Goal: Task Accomplishment & Management: Complete application form

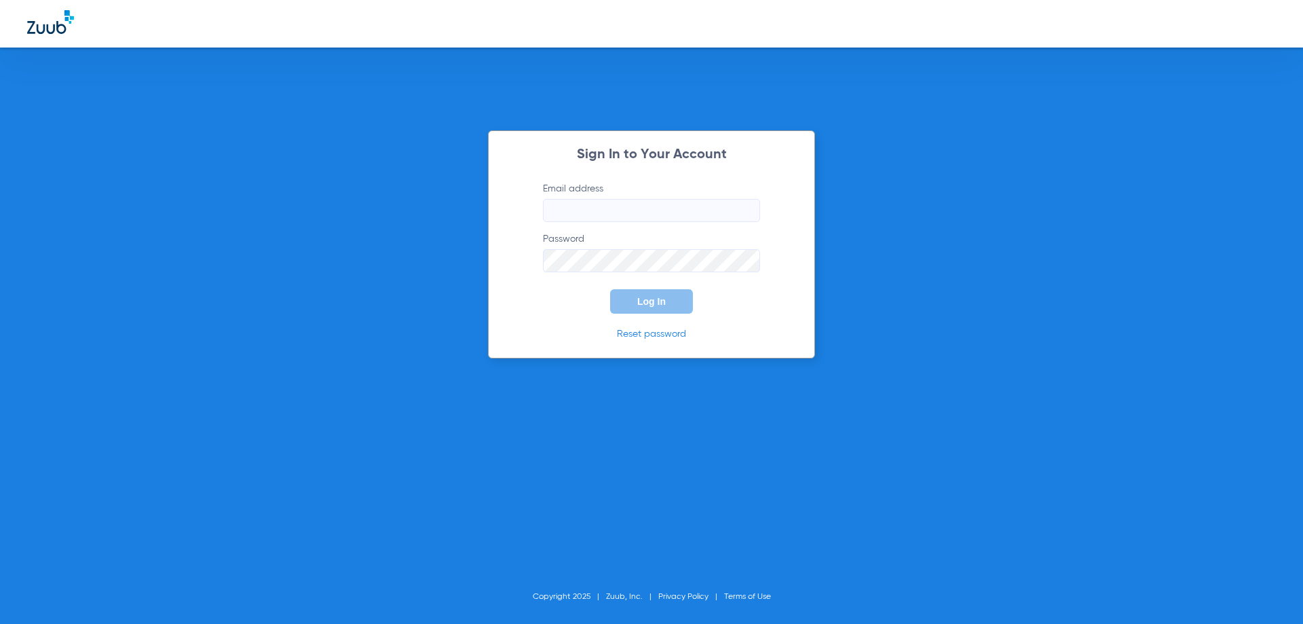
type input "[EMAIL_ADDRESS][DOMAIN_NAME]"
click at [632, 308] on button "Log In" at bounding box center [651, 301] width 83 height 24
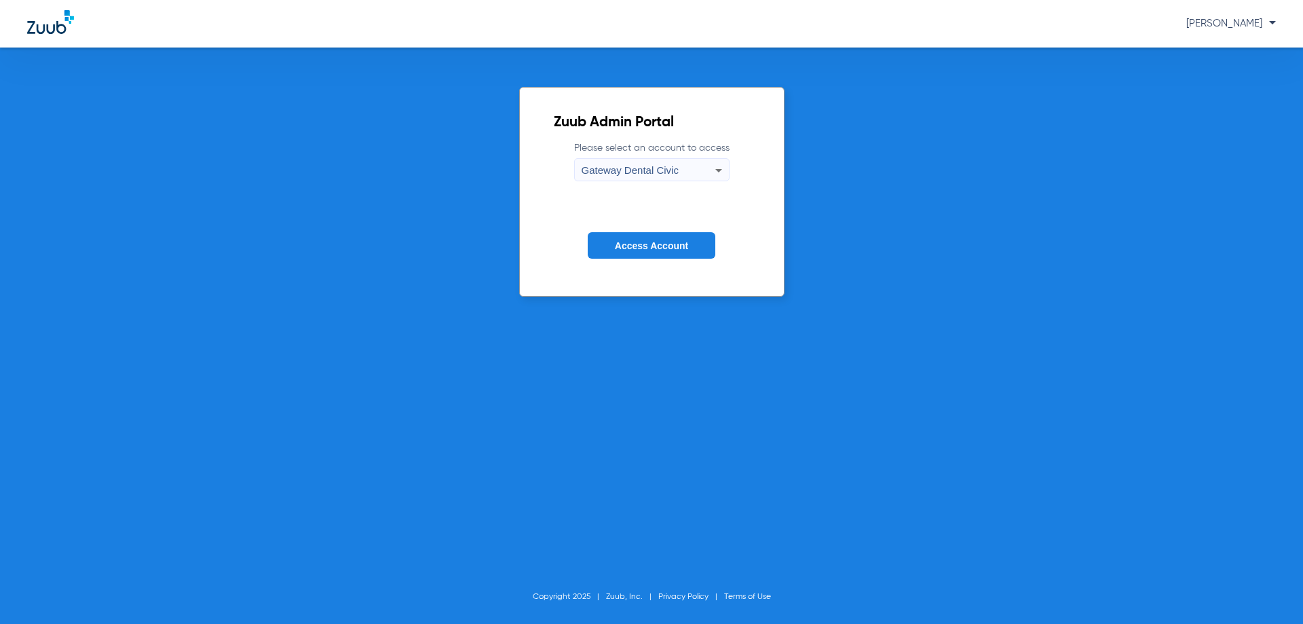
click at [683, 172] on div "Gateway Dental Civic" at bounding box center [649, 170] width 134 height 23
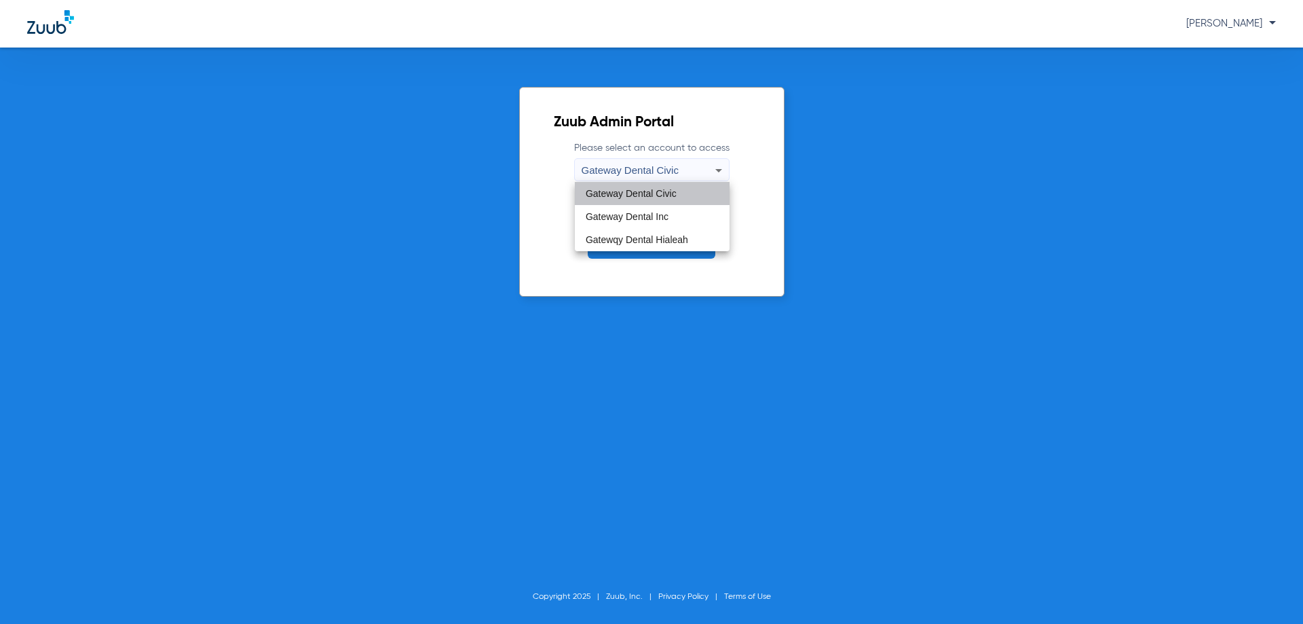
click at [683, 193] on mat-option "Gateway Dental Civic" at bounding box center [652, 193] width 155 height 23
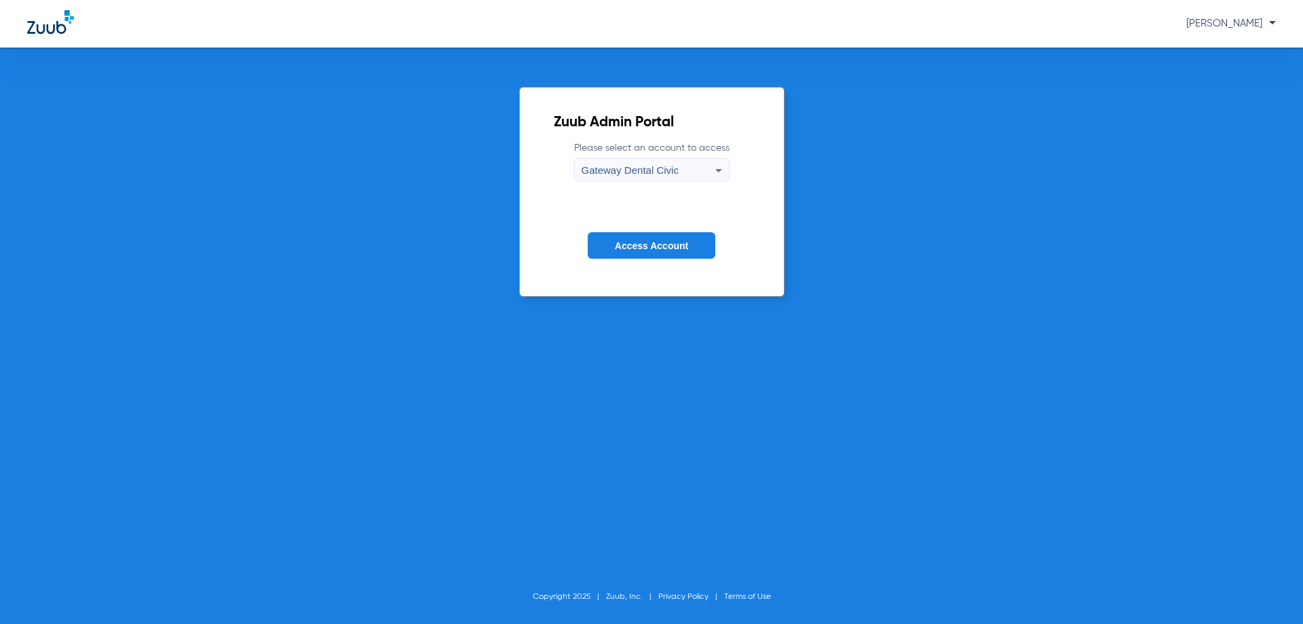
click at [641, 168] on span "Gateway Dental Civic" at bounding box center [630, 170] width 97 height 12
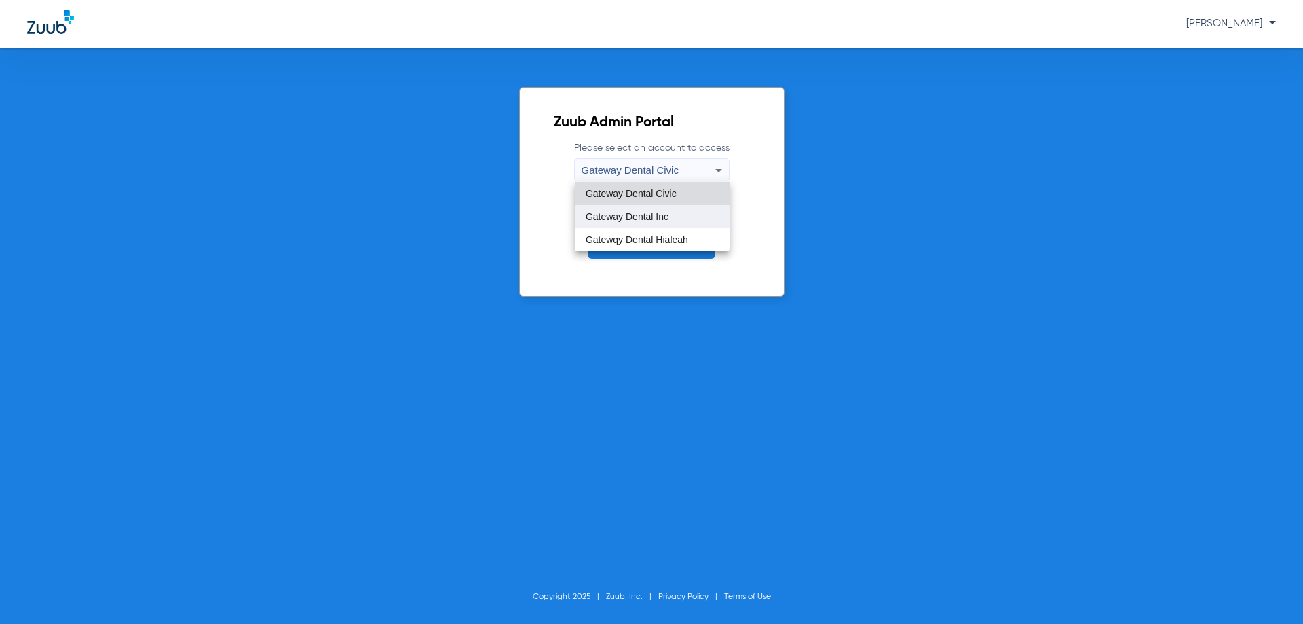
click at [645, 214] on span "Gateway Dental Inc" at bounding box center [627, 216] width 83 height 9
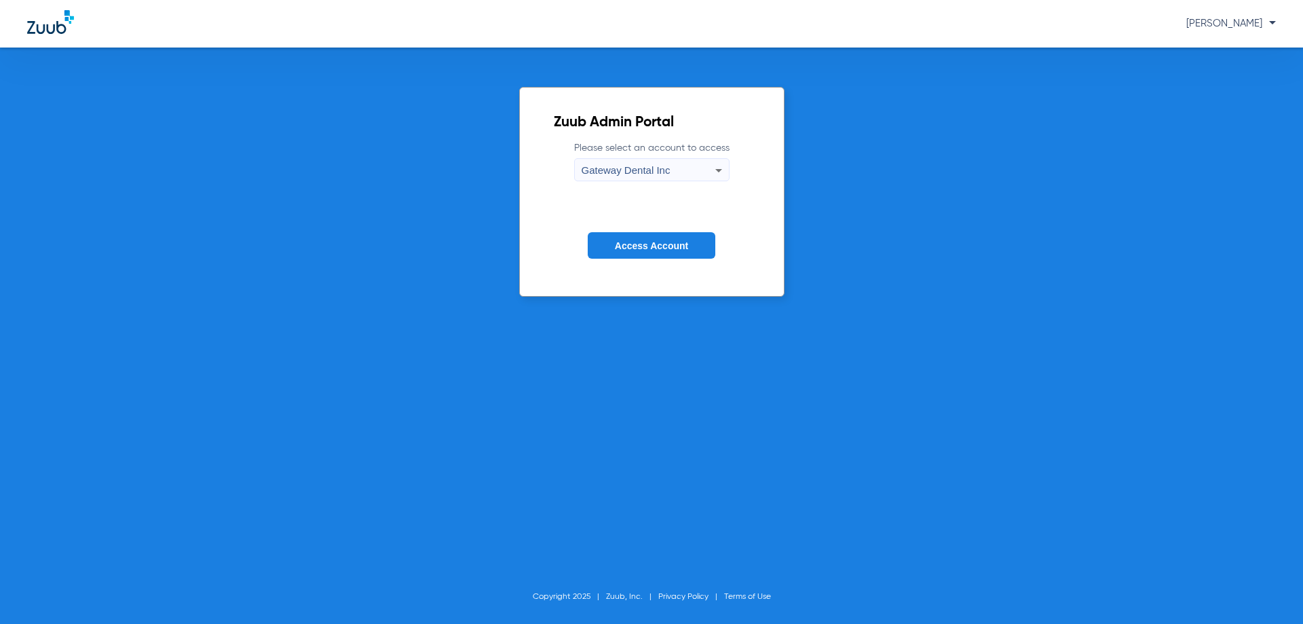
click at [643, 249] on span "Access Account" at bounding box center [651, 245] width 73 height 11
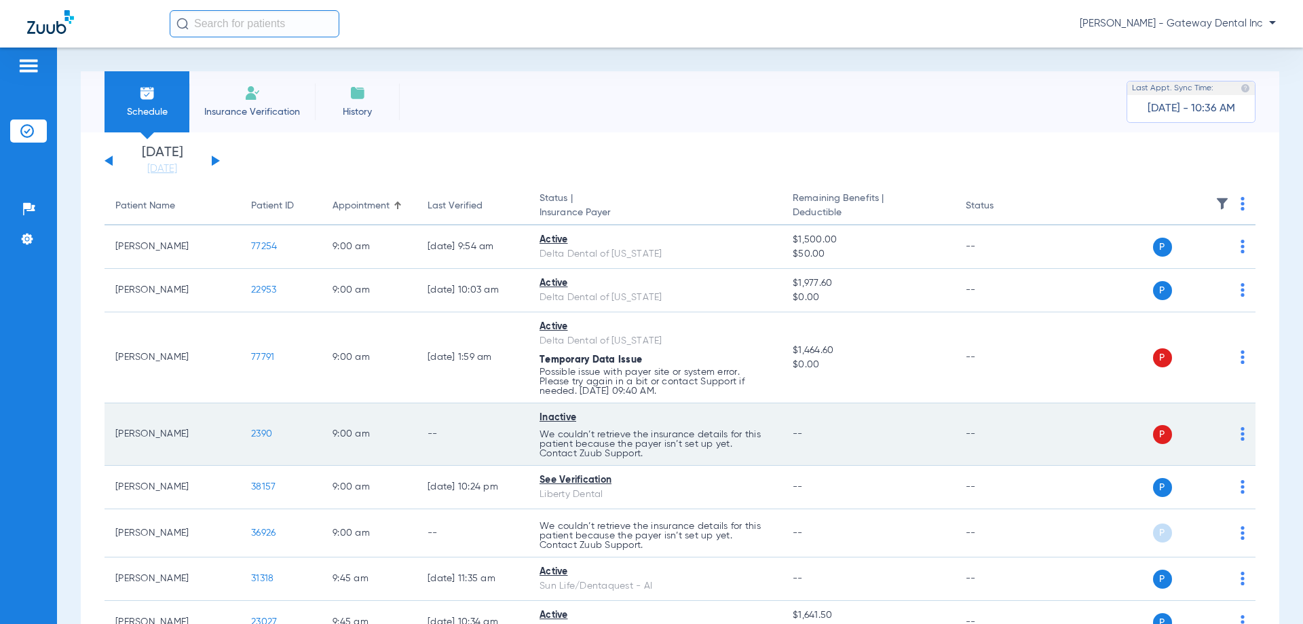
click at [255, 432] on span "2390" at bounding box center [261, 433] width 21 height 9
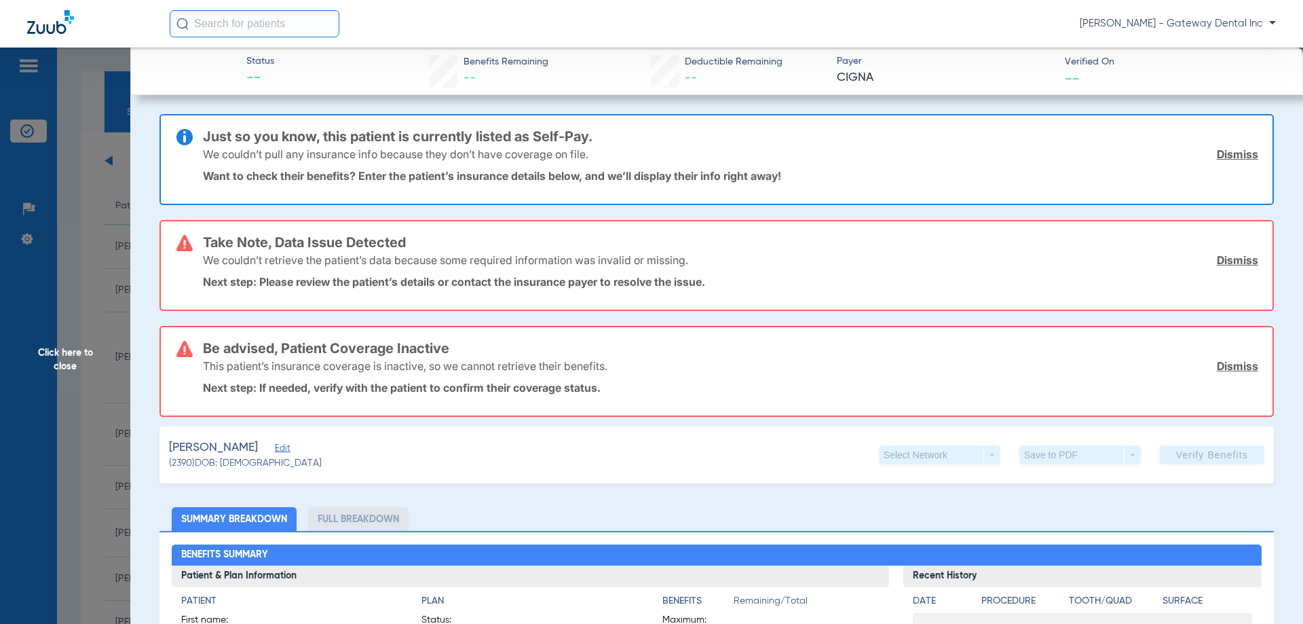
click at [1223, 153] on link "Dismiss" at bounding box center [1237, 154] width 41 height 14
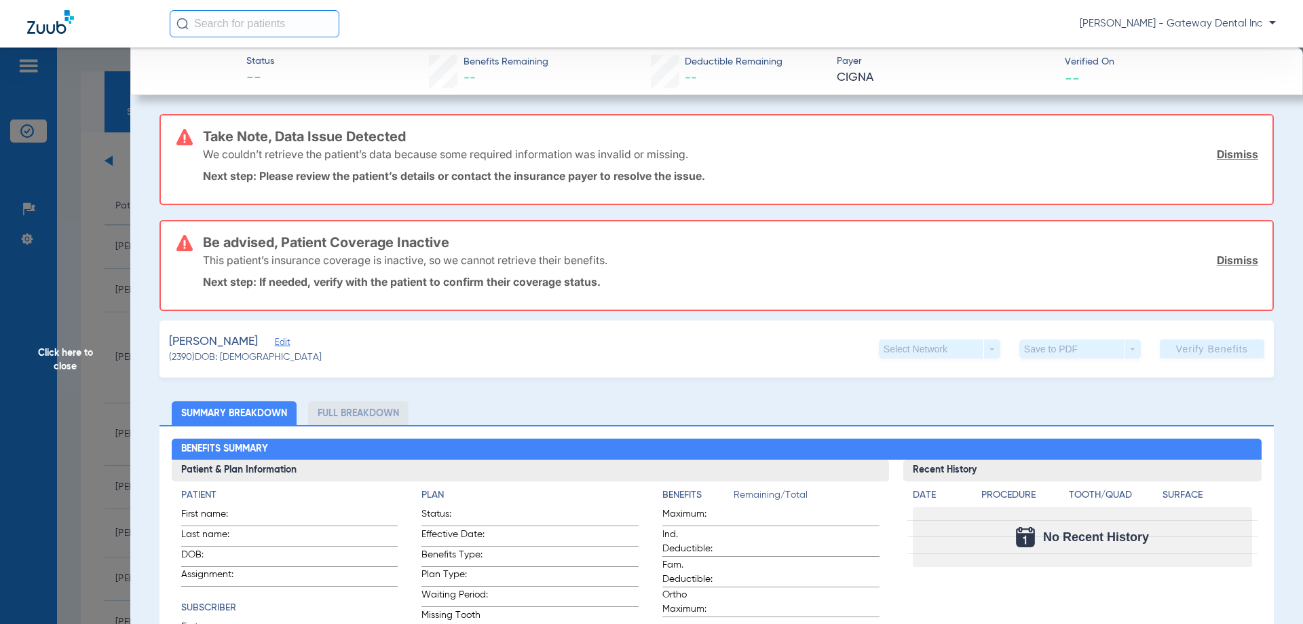
click at [1223, 153] on link "Dismiss" at bounding box center [1237, 154] width 41 height 14
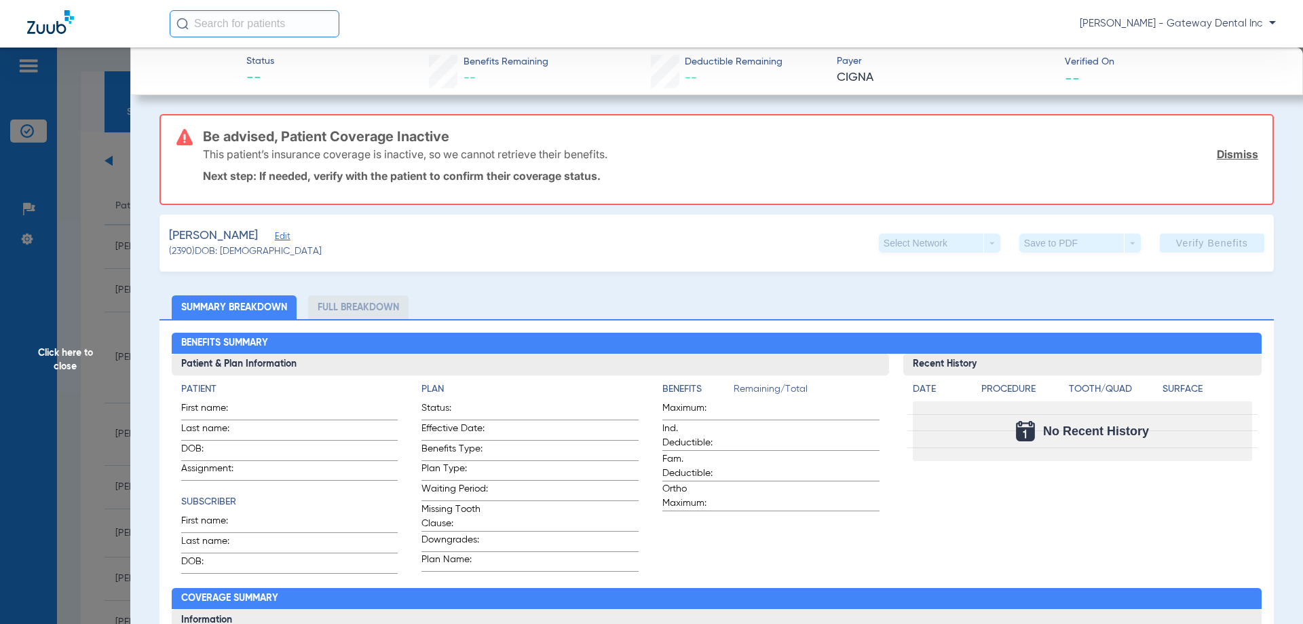
click at [1223, 153] on link "Dismiss" at bounding box center [1237, 154] width 41 height 14
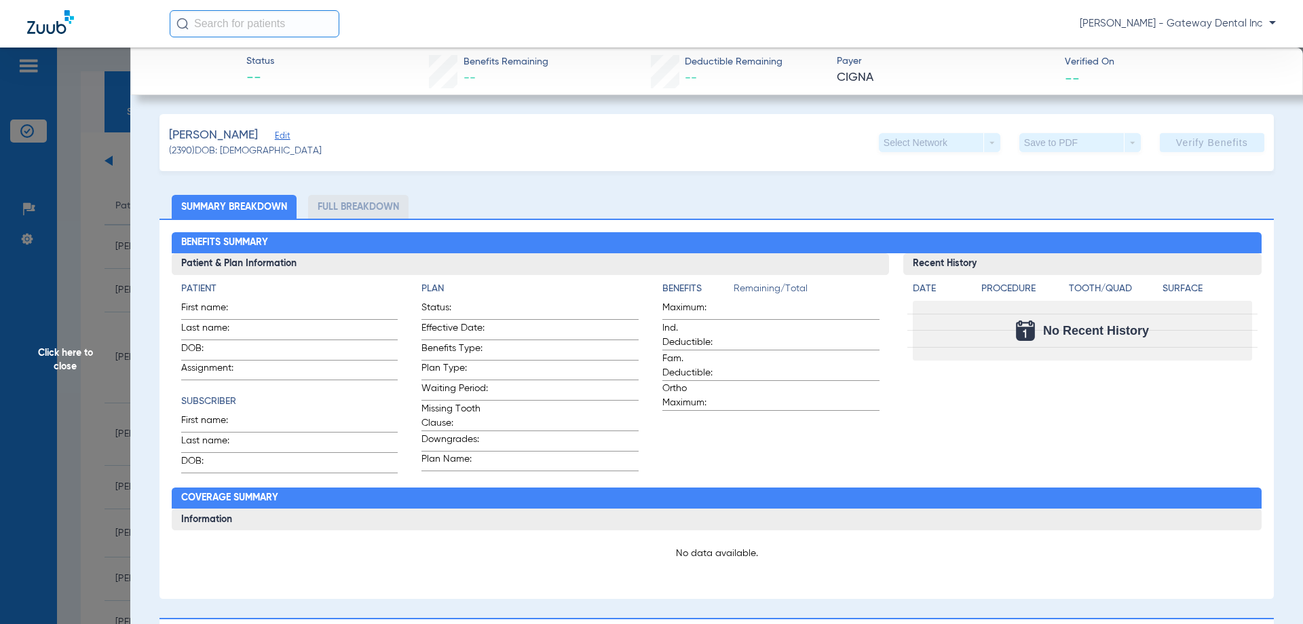
click at [282, 134] on span "Edit" at bounding box center [281, 137] width 12 height 13
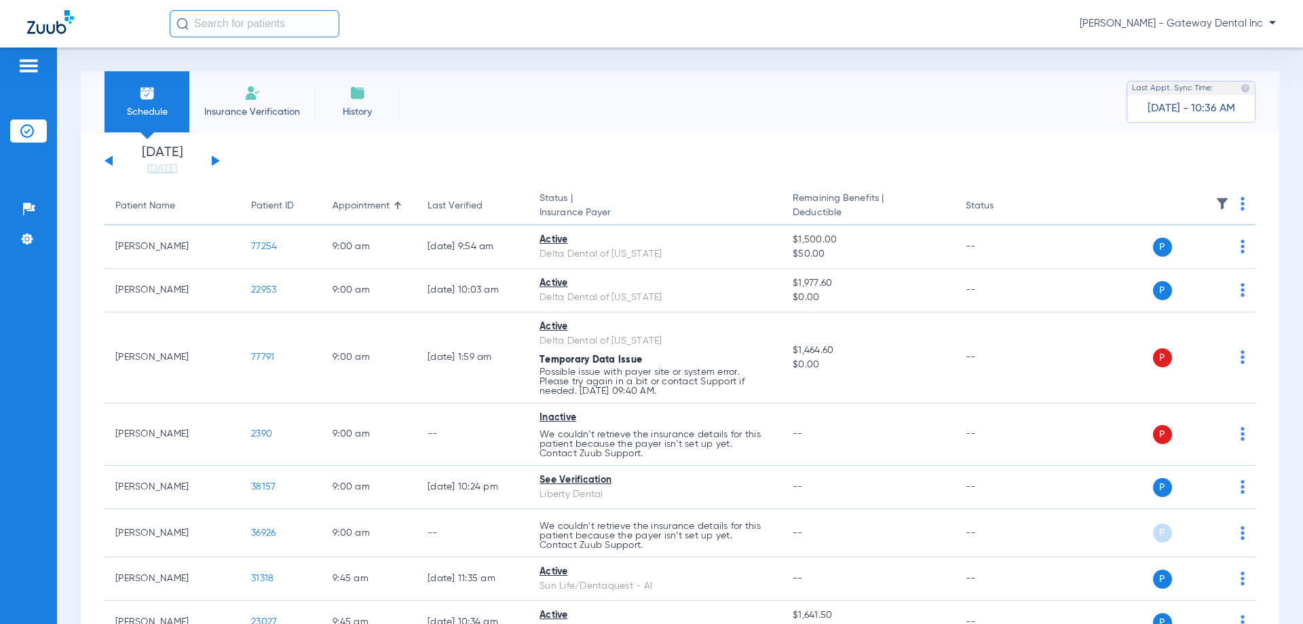
click at [1220, 30] on span "[PERSON_NAME] - Gateway Dental Inc" at bounding box center [1178, 24] width 196 height 14
click at [1215, 50] on span "Account Selection" at bounding box center [1225, 47] width 76 height 9
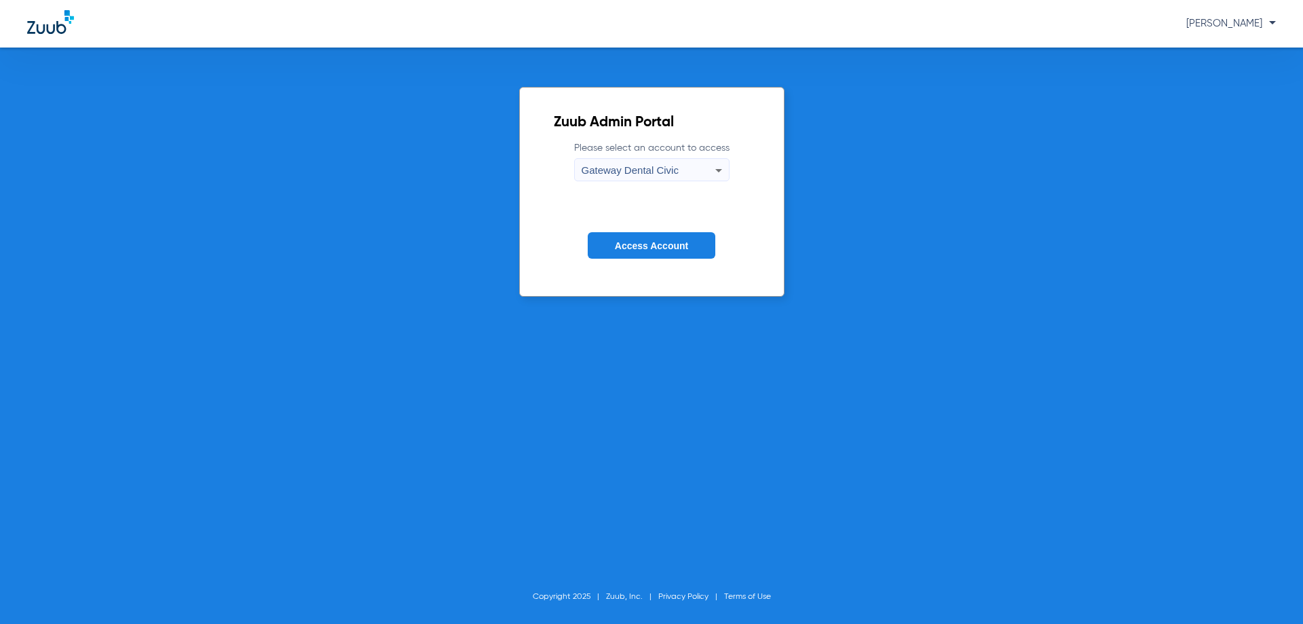
drag, startPoint x: 668, startPoint y: 157, endPoint x: 668, endPoint y: 164, distance: 6.8
click at [668, 159] on label "Please select an account to access Gateway Dental Civic" at bounding box center [651, 161] width 155 height 40
click at [668, 164] on span "Gateway Dental Civic" at bounding box center [630, 170] width 97 height 12
click at [662, 195] on span "Gateway Dental Civic" at bounding box center [631, 193] width 91 height 9
click at [656, 242] on span "Access Account" at bounding box center [651, 245] width 73 height 11
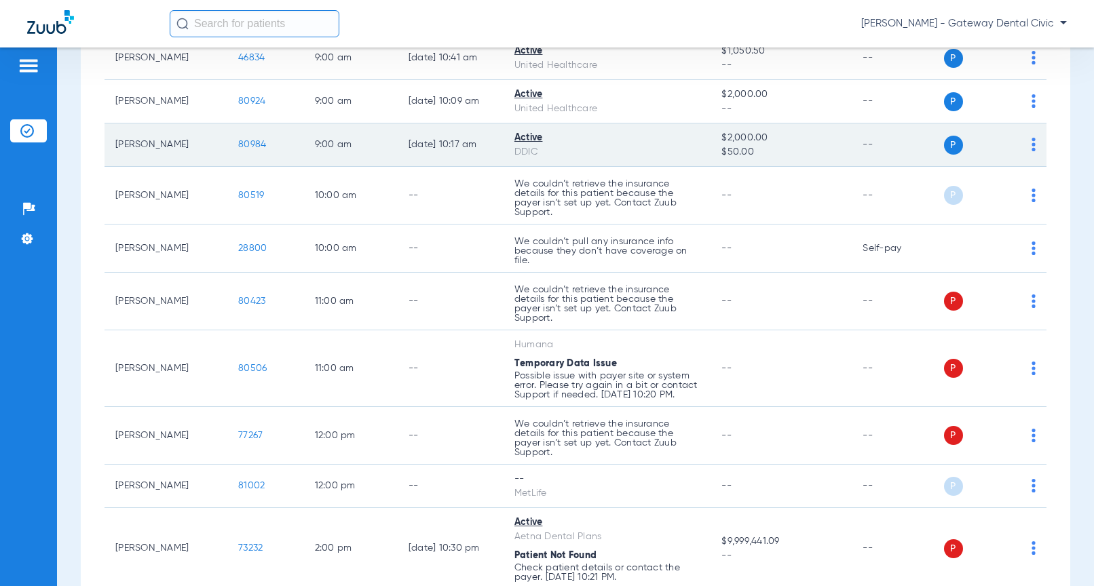
scroll to position [204, 0]
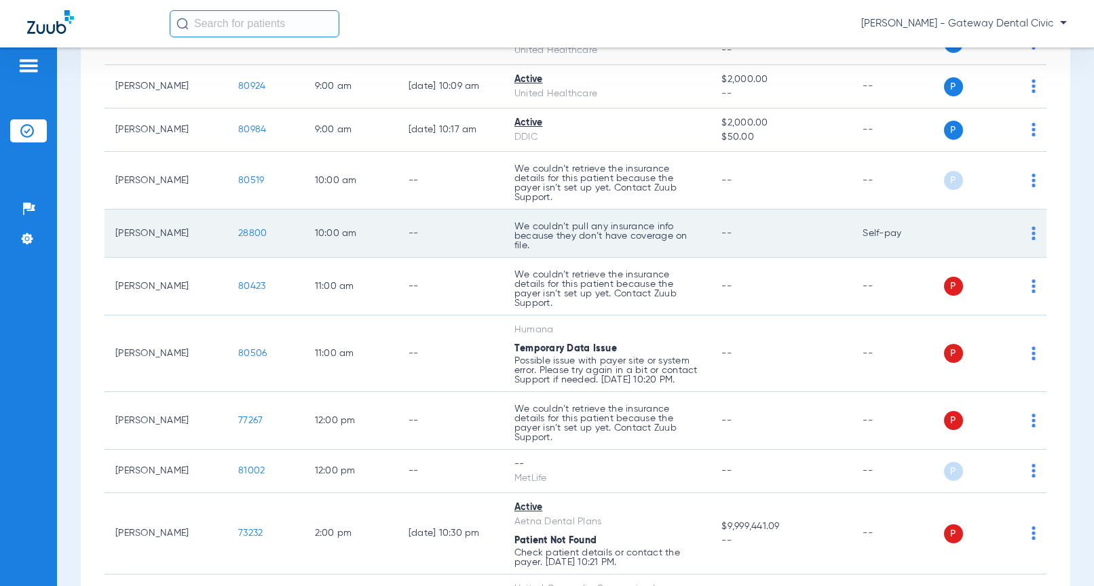
click at [252, 229] on span "28800" at bounding box center [252, 233] width 28 height 9
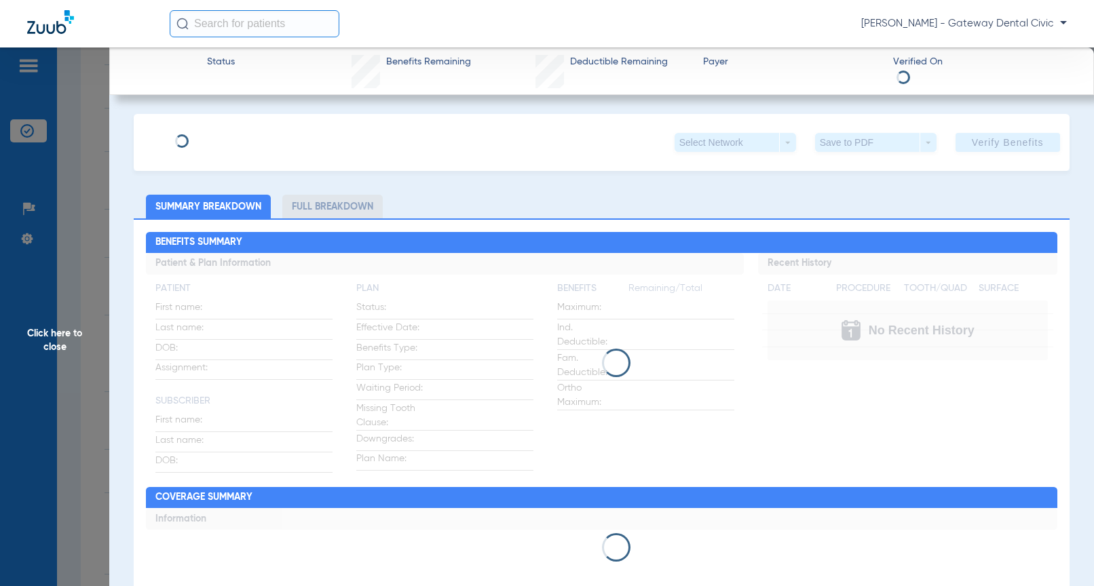
type input "Christopher"
type input "Vazquez"
type input "09/16/1997"
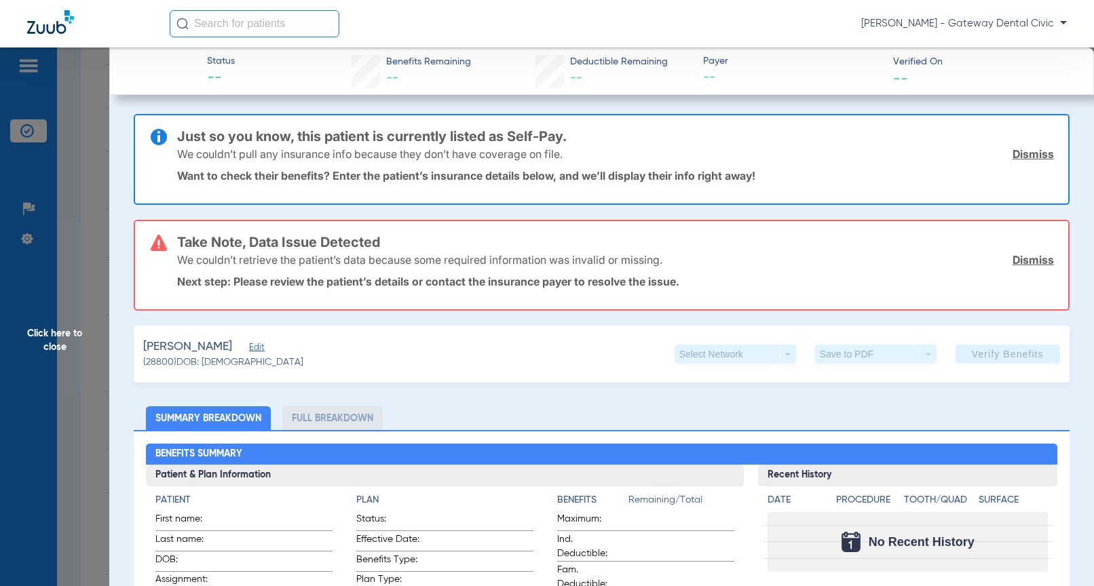
click at [1040, 261] on link "Dismiss" at bounding box center [1032, 260] width 41 height 14
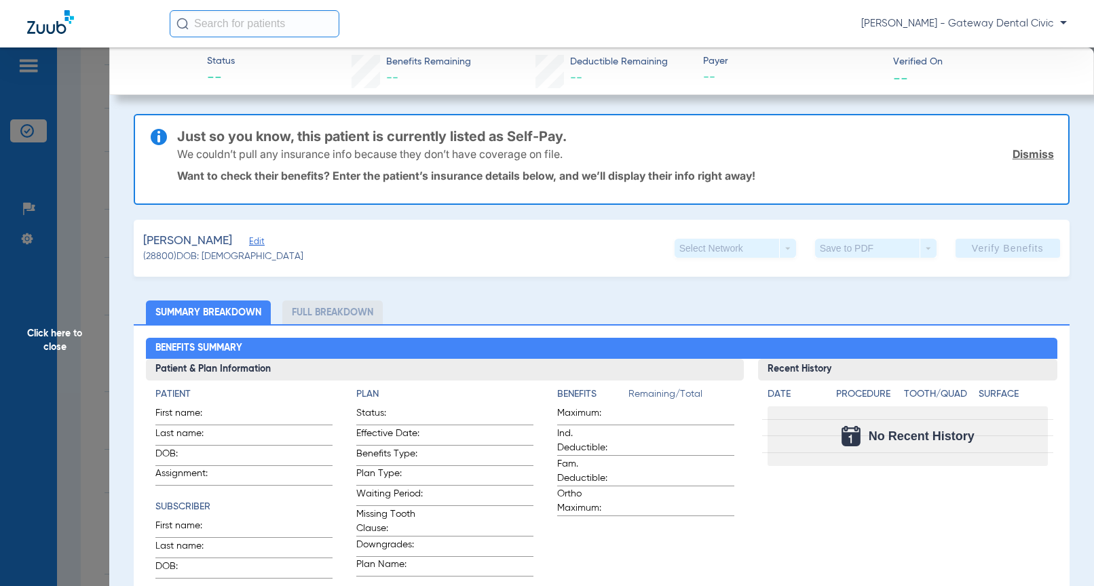
click at [1021, 153] on link "Dismiss" at bounding box center [1032, 154] width 41 height 14
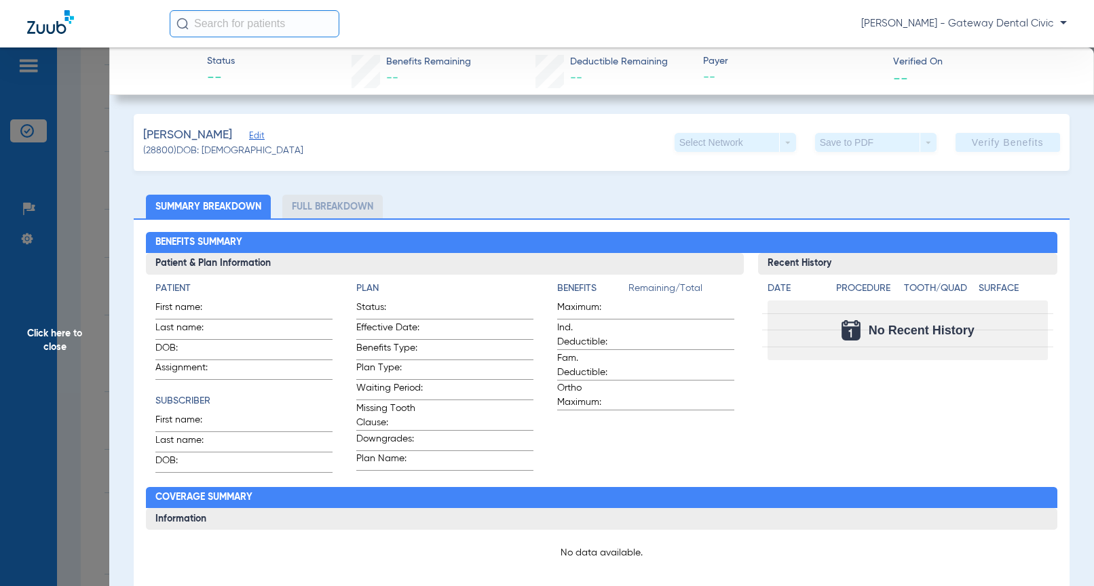
click at [261, 136] on span "Edit" at bounding box center [255, 137] width 12 height 13
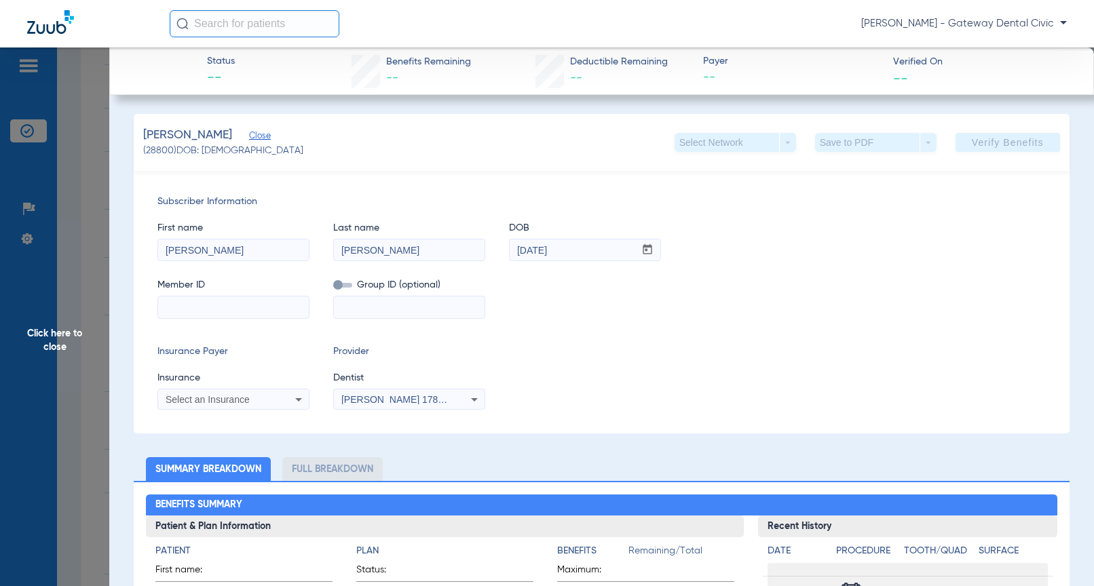
drag, startPoint x: 253, startPoint y: 297, endPoint x: 252, endPoint y: 306, distance: 9.6
click at [252, 306] on input at bounding box center [233, 308] width 151 height 22
paste input "122771436001"
type input "122771436001"
click at [345, 289] on label at bounding box center [342, 285] width 19 height 14
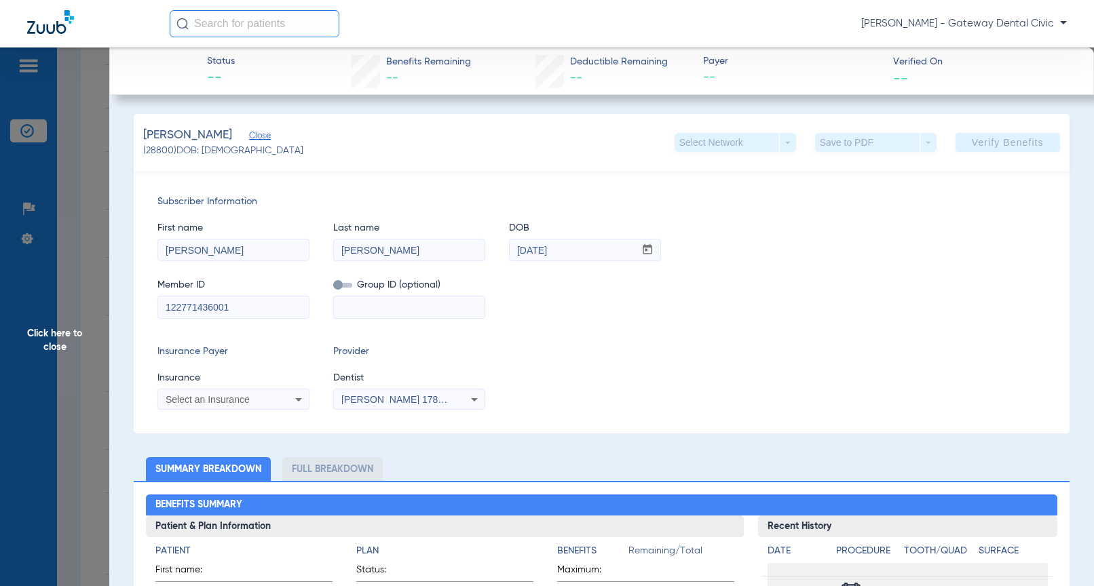
click at [333, 288] on input "checkbox" at bounding box center [333, 288] width 0 height 0
drag, startPoint x: 340, startPoint y: 284, endPoint x: 351, endPoint y: 253, distance: 32.6
click at [340, 284] on span at bounding box center [342, 285] width 19 height 5
click at [333, 288] on input "checkbox" at bounding box center [333, 288] width 0 height 0
click at [342, 286] on span at bounding box center [342, 285] width 19 height 5
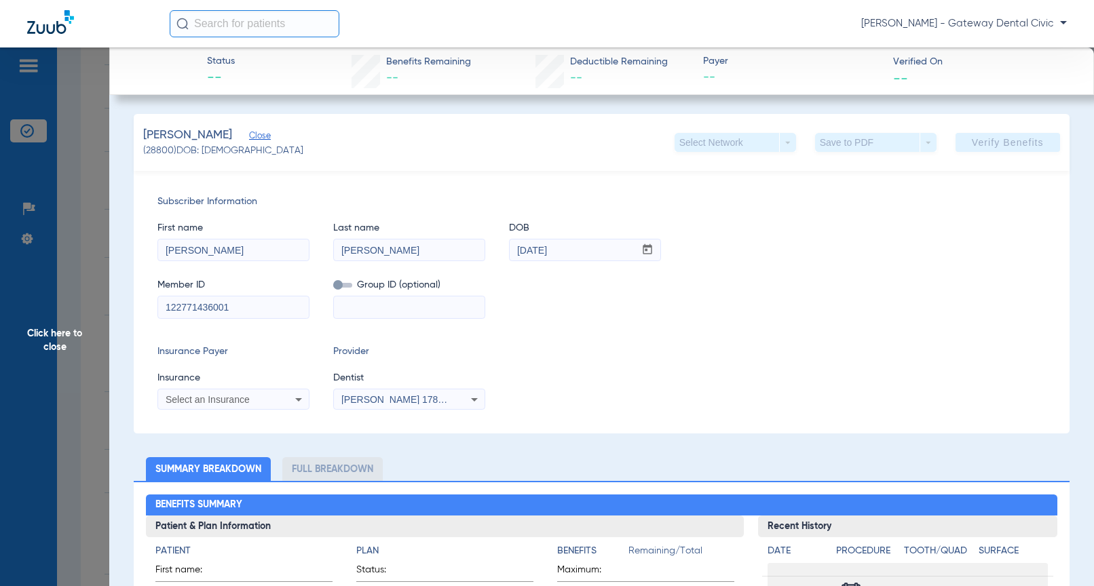
click at [333, 288] on input "checkbox" at bounding box center [333, 288] width 0 height 0
drag, startPoint x: 423, startPoint y: 301, endPoint x: 379, endPoint y: 316, distance: 45.7
click at [421, 301] on input at bounding box center [409, 308] width 151 height 22
paste input "18820-00005"
type input "18820-00005"
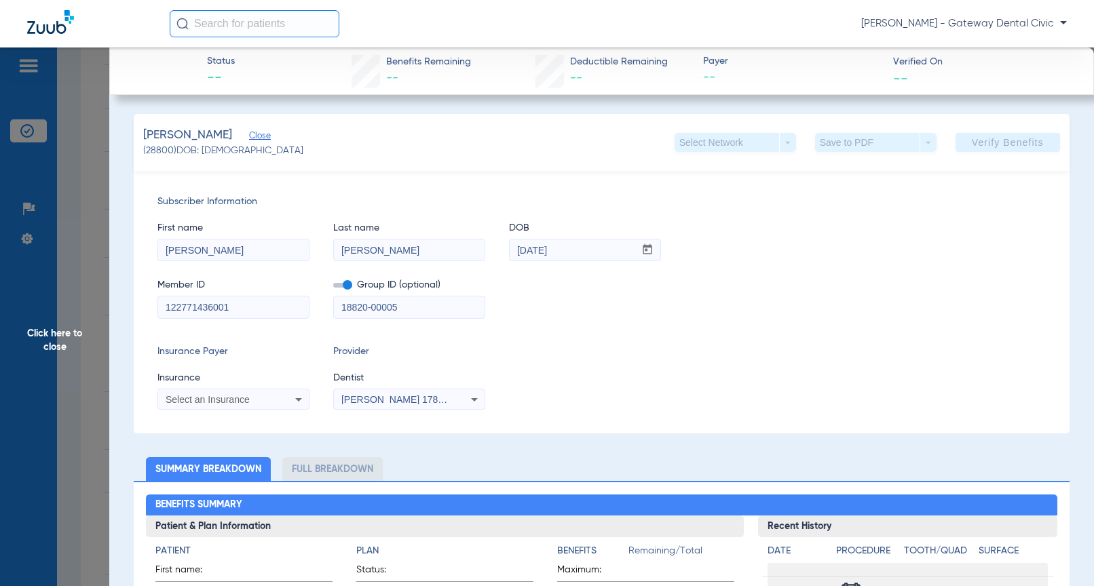
click at [232, 397] on span "Select an Insurance" at bounding box center [208, 399] width 84 height 11
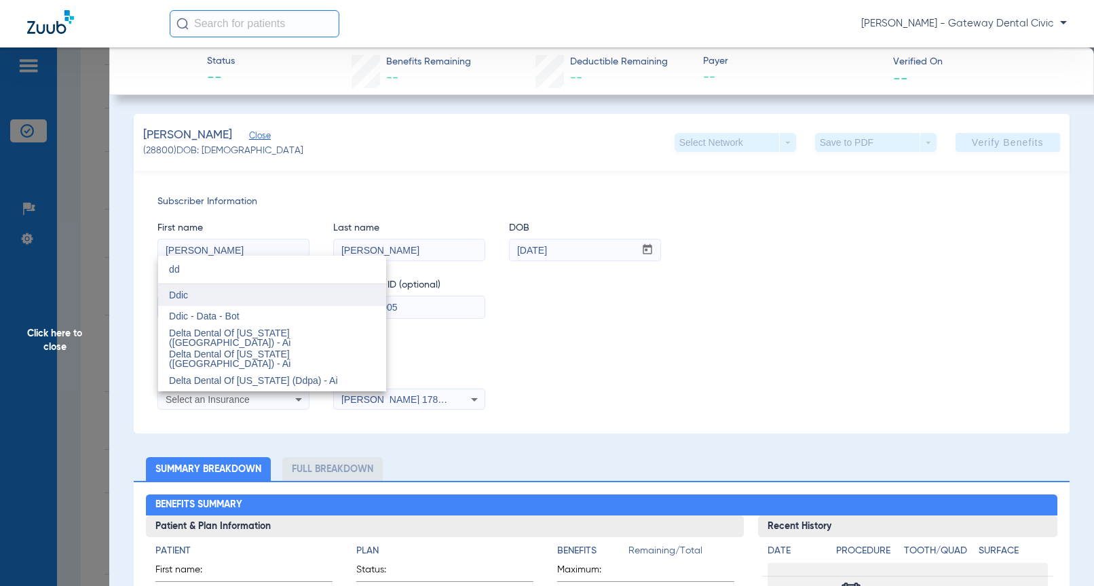
type input "dd"
click at [221, 292] on mat-option "Ddic" at bounding box center [272, 295] width 228 height 22
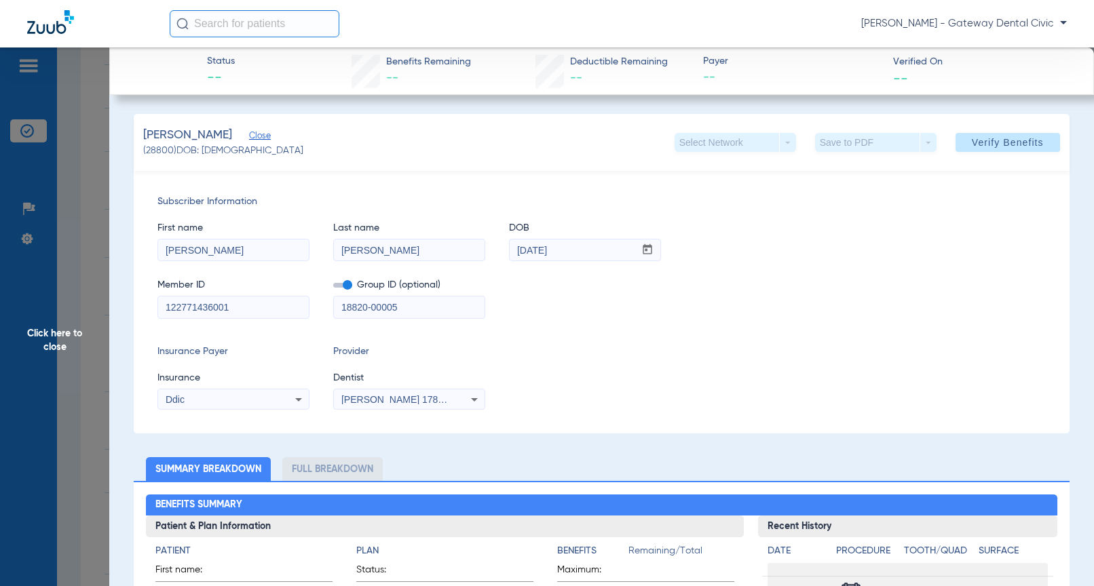
click at [390, 397] on span "Daniel Armenteros 1780368142" at bounding box center [408, 399] width 134 height 11
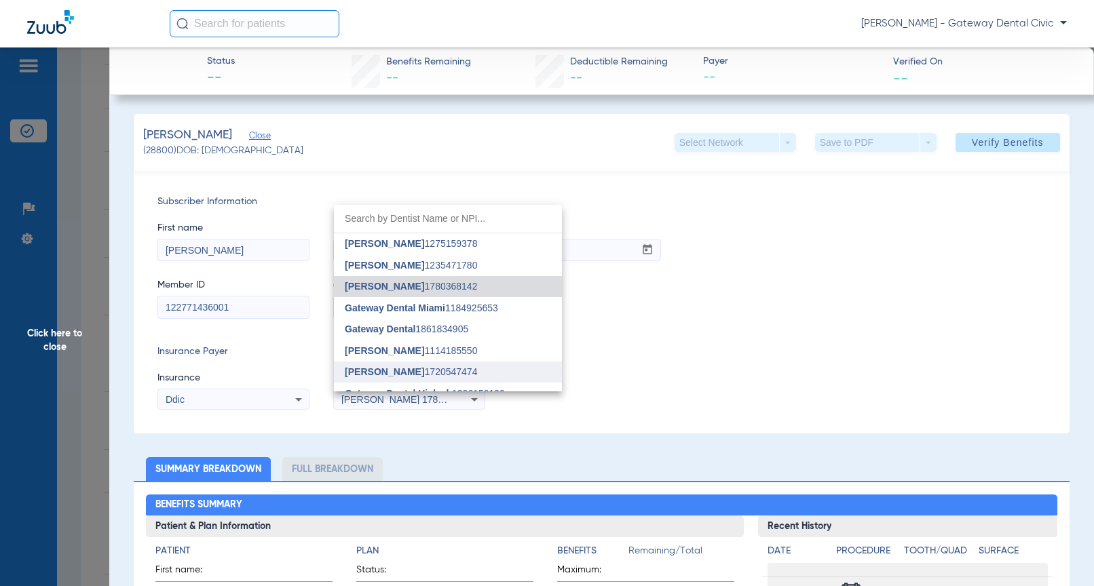
scroll to position [56, 0]
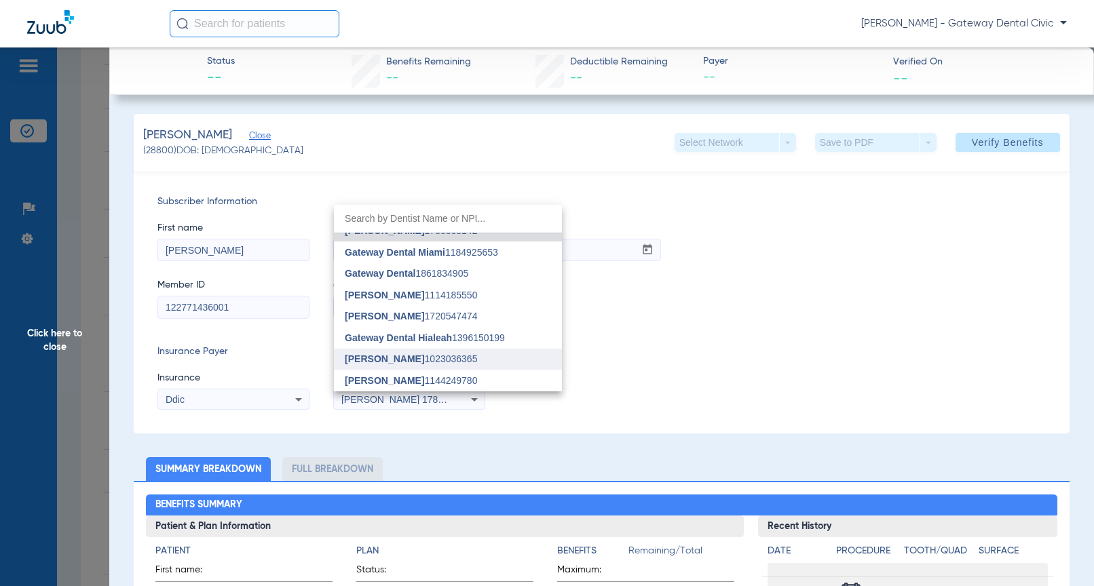
click at [392, 360] on span "Pablo Miranda" at bounding box center [384, 359] width 79 height 11
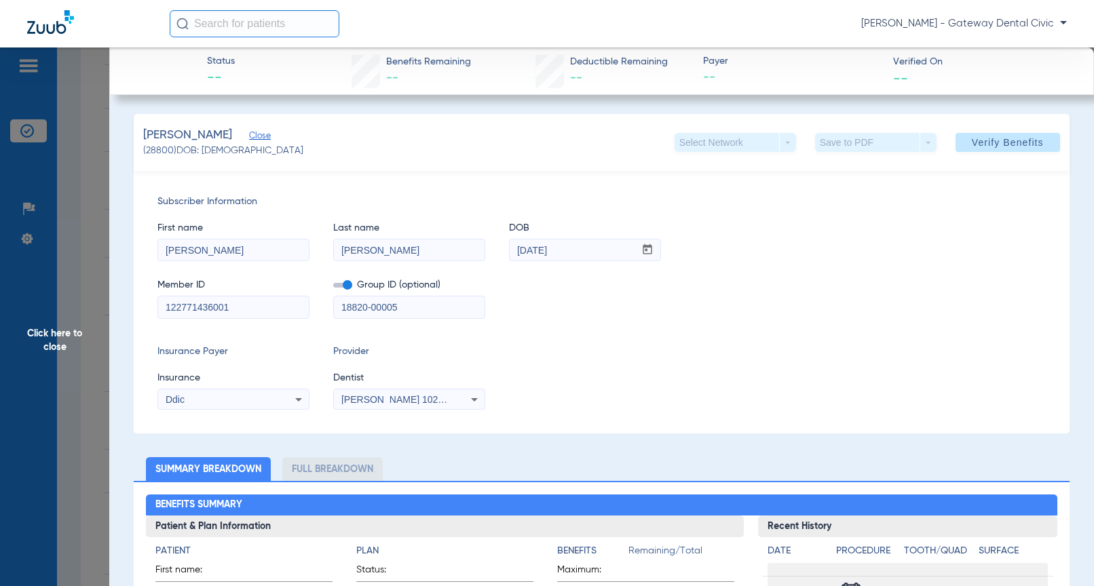
click at [1001, 147] on span "Verify Benefits" at bounding box center [1008, 142] width 72 height 11
